Goal: Information Seeking & Learning: Learn about a topic

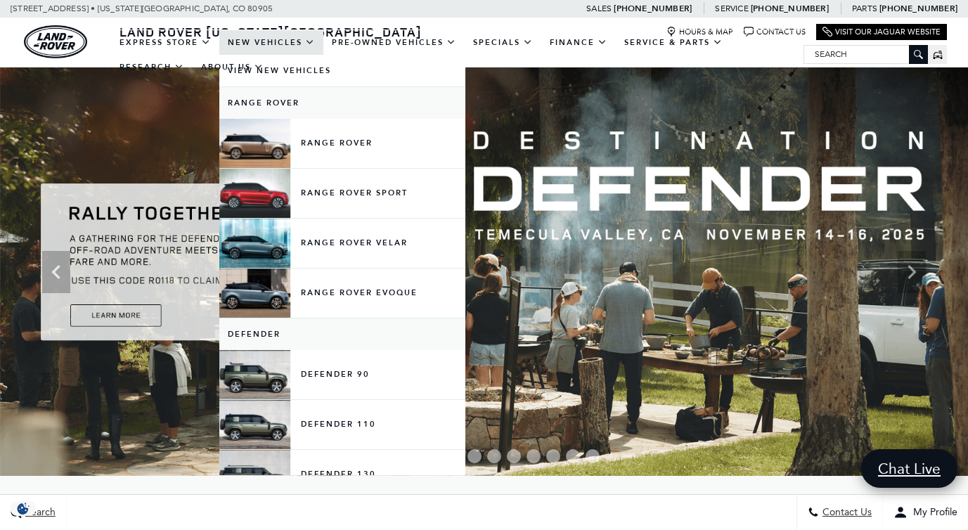
scroll to position [34, 0]
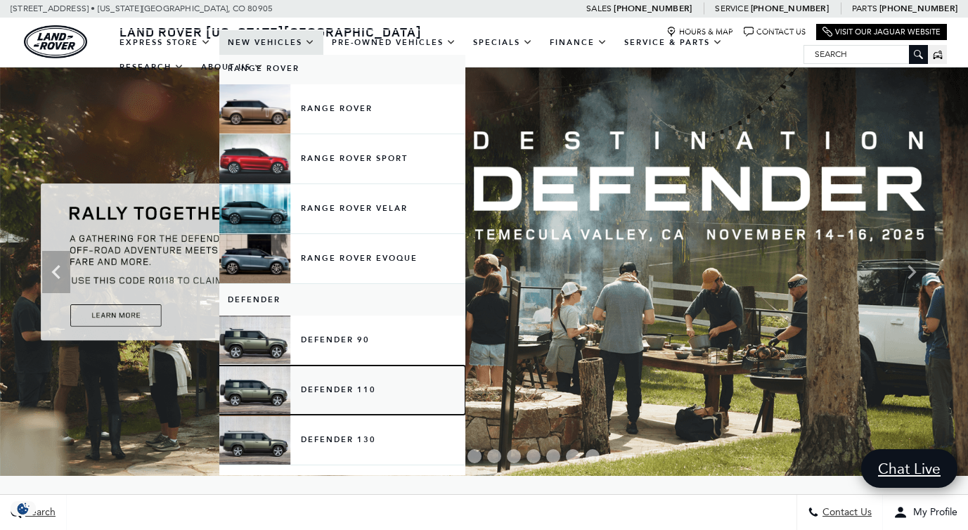
click at [347, 398] on link "Defender 110" at bounding box center [342, 389] width 246 height 49
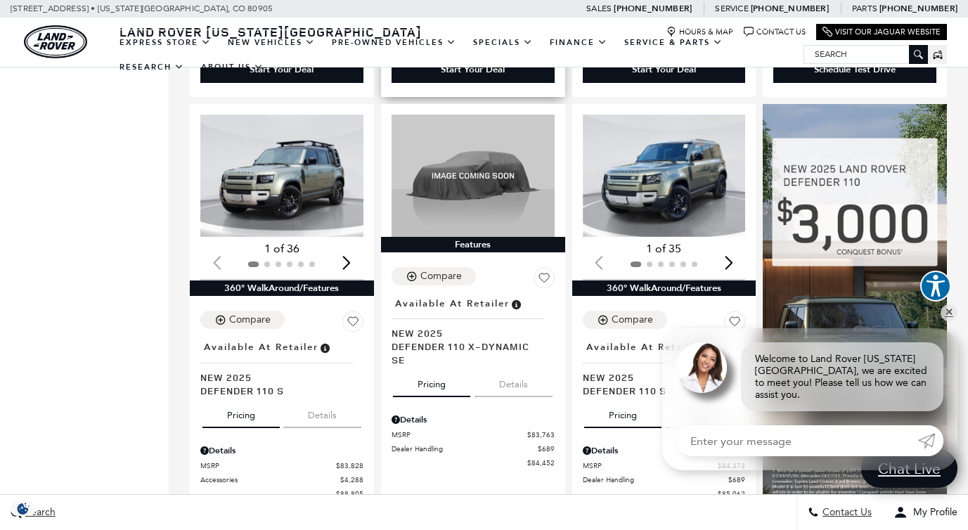
scroll to position [712, 0]
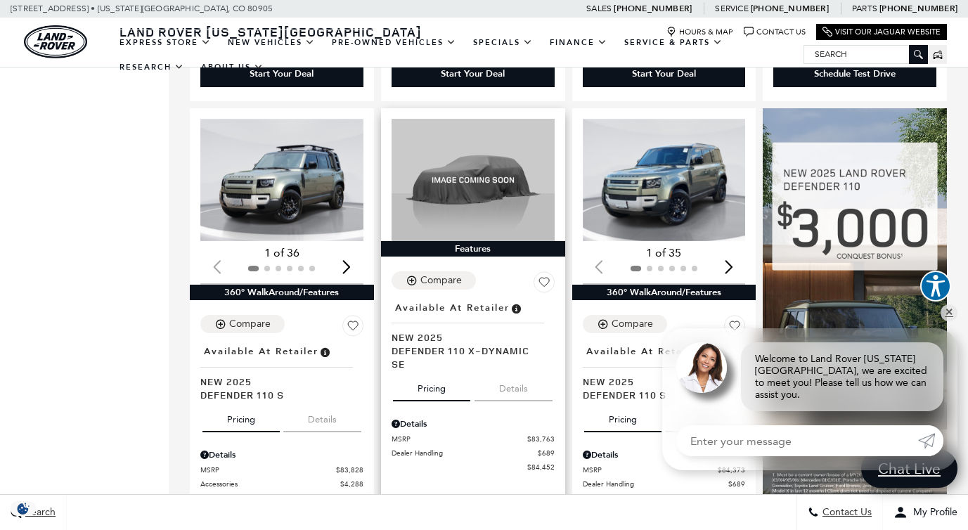
click at [503, 370] on button "Details" at bounding box center [513, 385] width 78 height 31
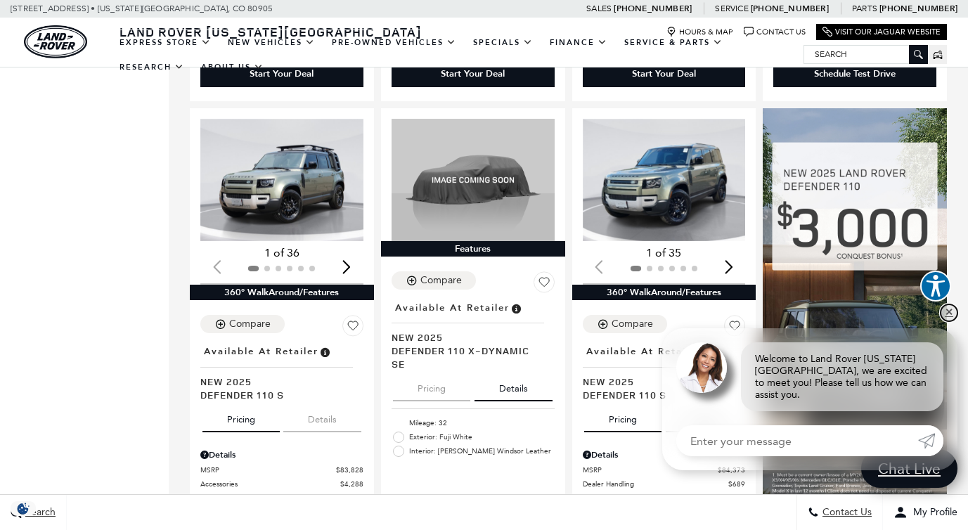
click at [946, 321] on link "✕" at bounding box center [948, 312] width 17 height 17
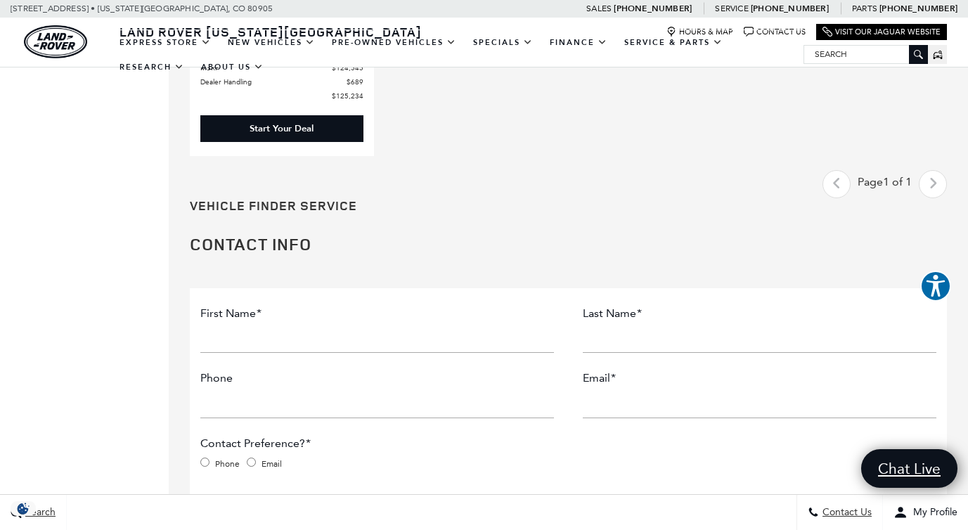
scroll to position [1566, 0]
